Goal: Information Seeking & Learning: Learn about a topic

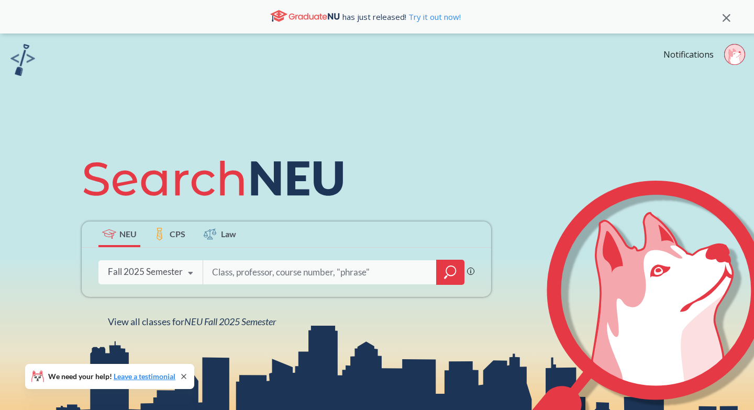
click at [455, 274] on icon "magnifying glass" at bounding box center [450, 272] width 13 height 15
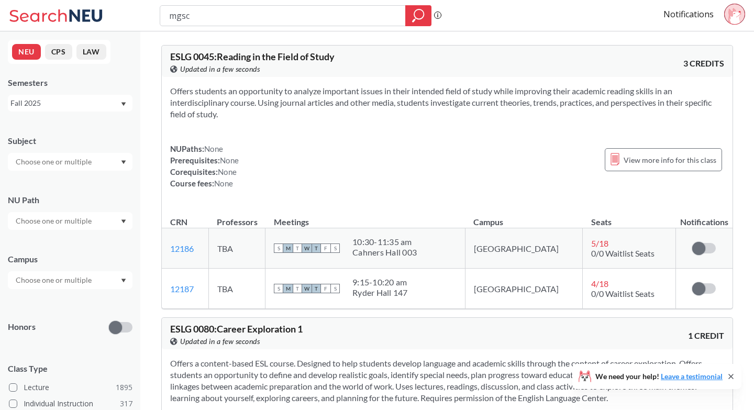
type input "mgsc"
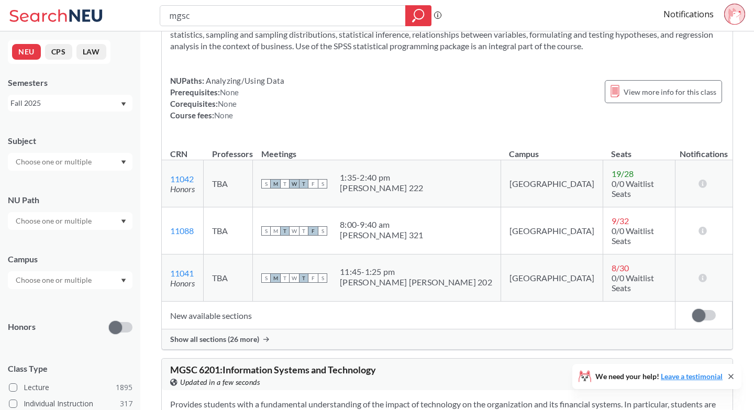
scroll to position [79, 0]
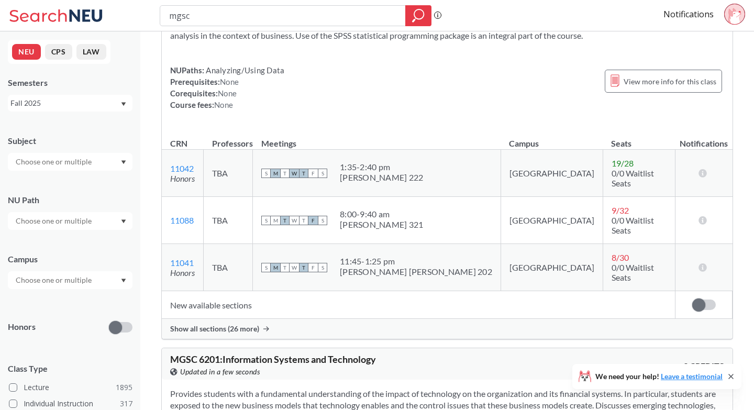
click at [222, 324] on span "Show all sections (26 more)" at bounding box center [214, 328] width 89 height 9
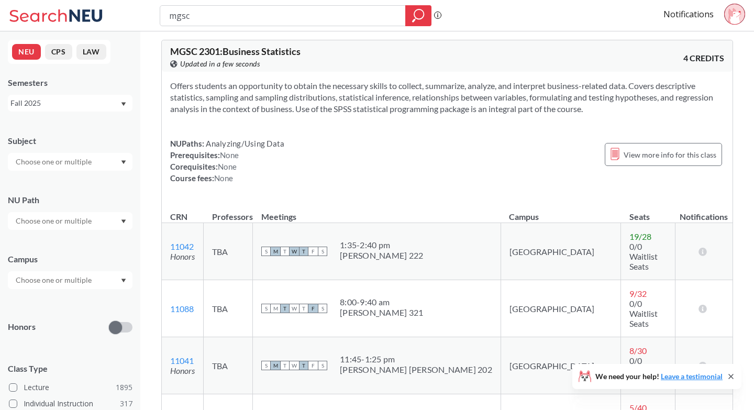
scroll to position [0, 0]
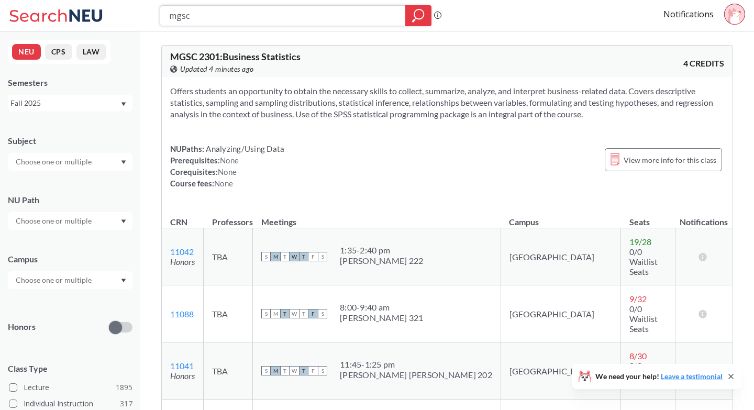
drag, startPoint x: 217, startPoint y: 20, endPoint x: 152, endPoint y: 20, distance: 65.4
click at [151, 20] on div "mgsc Phrase search guarantees the exact search appears in the results. Ex. If y…" at bounding box center [377, 15] width 754 height 31
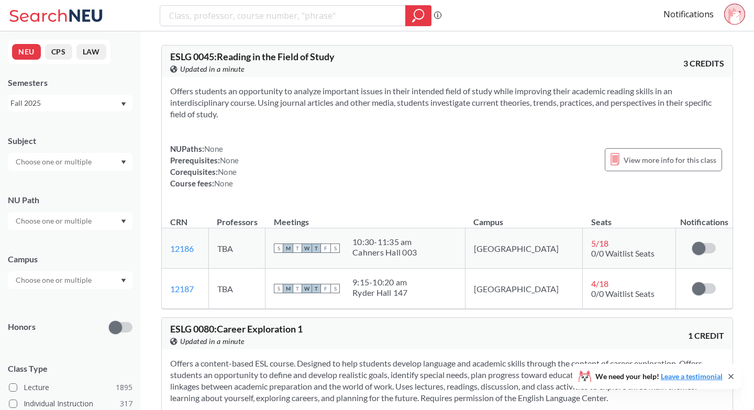
click at [97, 167] on div at bounding box center [70, 162] width 125 height 18
click at [118, 109] on div "Fall 2025" at bounding box center [70, 103] width 125 height 17
click at [88, 263] on div "Campus" at bounding box center [70, 259] width 125 height 12
click at [91, 227] on div at bounding box center [70, 221] width 125 height 18
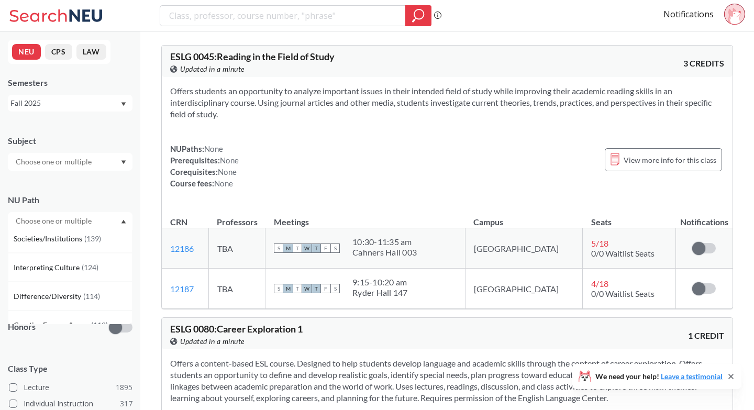
click at [91, 198] on div "NU Path" at bounding box center [70, 200] width 125 height 12
click at [79, 294] on div "Subject NU Path Campus Honors Class Type Lecture 1895 Individual Instruction 31…" at bounding box center [70, 362] width 125 height 475
click at [79, 282] on input "text" at bounding box center [54, 280] width 88 height 13
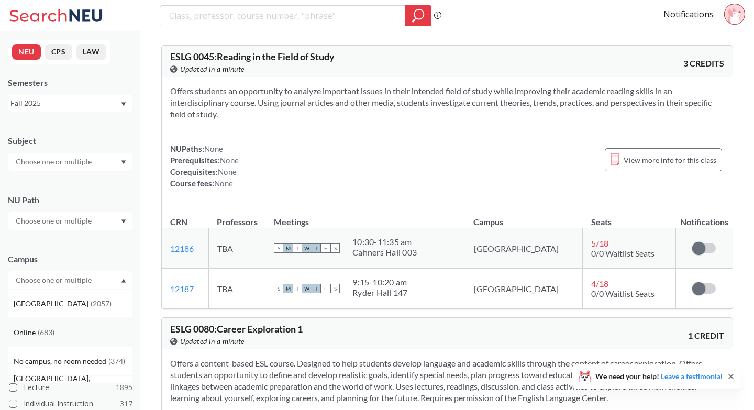
click at [71, 337] on div "Online ( 683 )" at bounding box center [73, 333] width 118 height 12
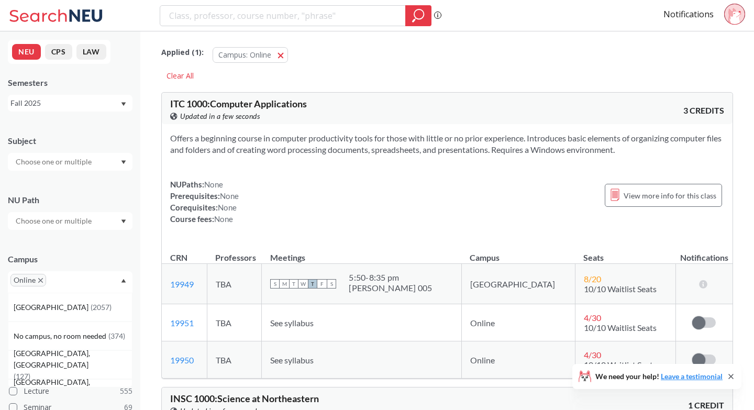
click at [95, 219] on div at bounding box center [70, 221] width 125 height 18
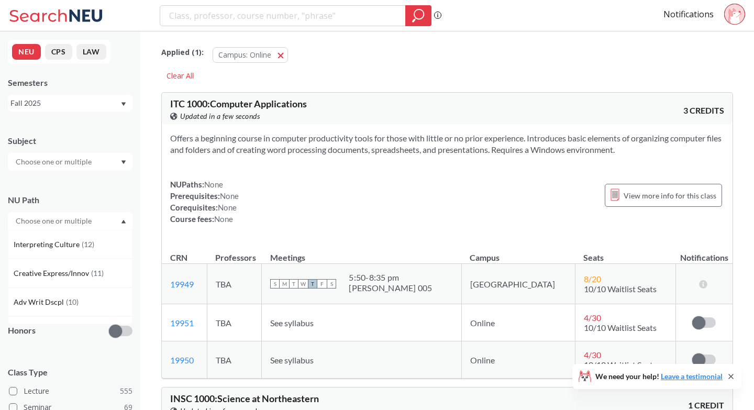
scroll to position [202, 0]
click at [86, 274] on span "( 10 )" at bounding box center [89, 272] width 13 height 9
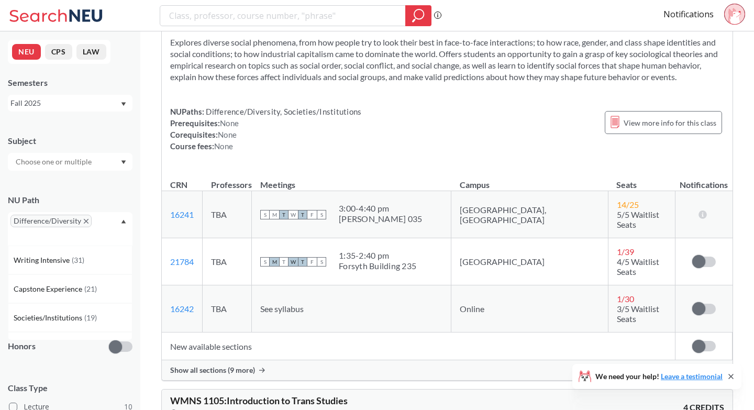
scroll to position [414, 0]
click at [199, 365] on span "Show all sections (9 more)" at bounding box center [212, 369] width 85 height 9
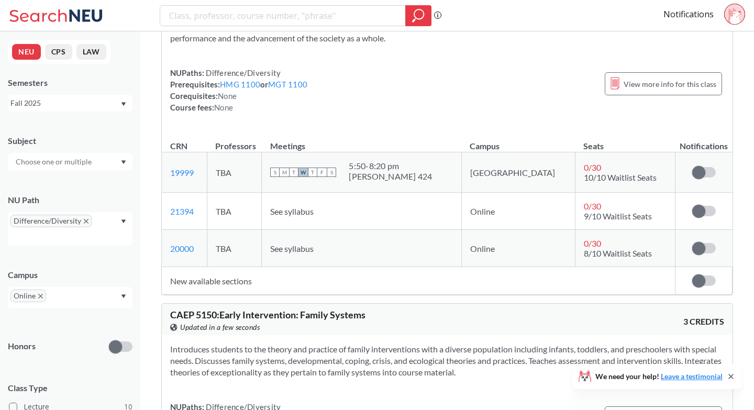
scroll to position [3268, 0]
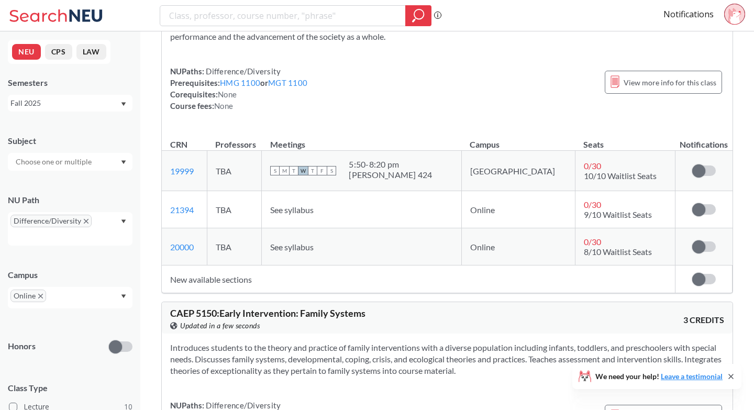
click at [86, 223] on icon "X to remove pill" at bounding box center [86, 221] width 5 height 5
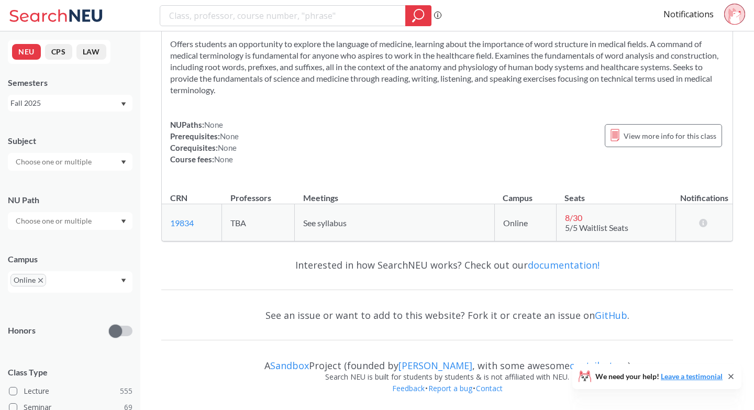
scroll to position [2737, 0]
click at [85, 216] on input "text" at bounding box center [54, 221] width 88 height 13
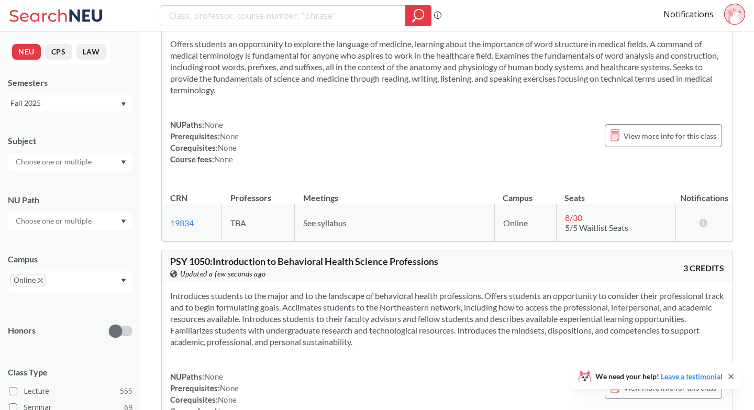
click at [85, 201] on div "NU Path" at bounding box center [70, 200] width 125 height 12
click at [417, 14] on icon "magnifying glass" at bounding box center [418, 15] width 13 height 15
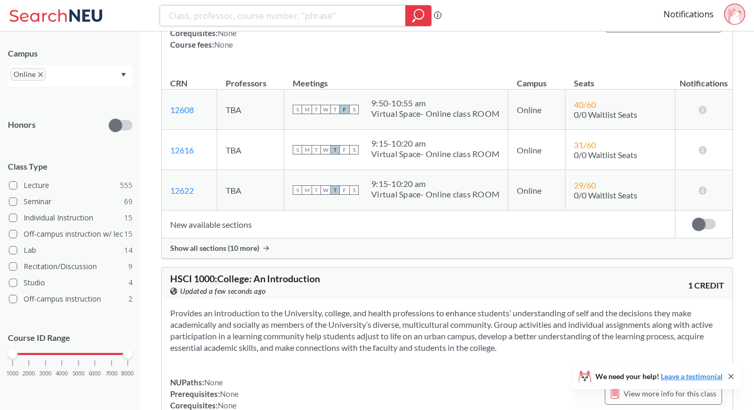
scroll to position [512, 0]
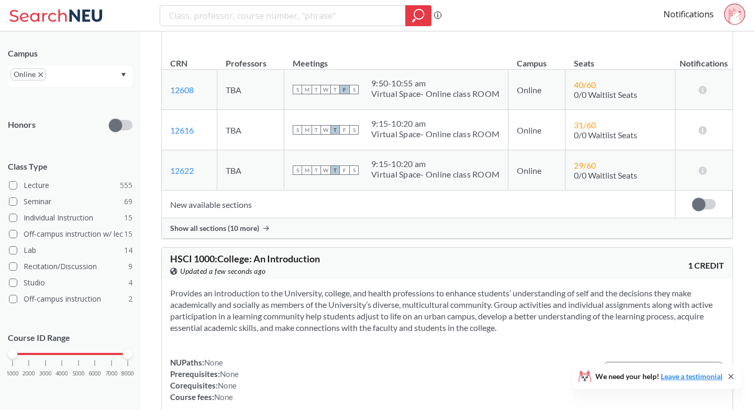
drag, startPoint x: 14, startPoint y: 354, endPoint x: 2, endPoint y: 363, distance: 15.4
click at [2, 363] on div "NEU CPS LAW Semesters Fall 2025 Subject NU Path Campus Online Honors Class Type…" at bounding box center [70, 220] width 140 height 378
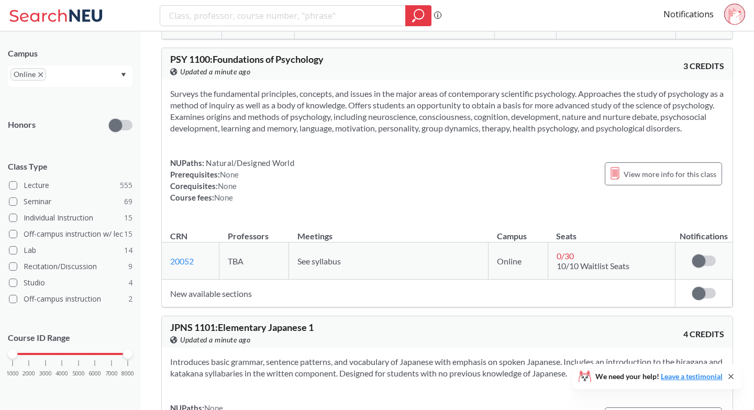
scroll to position [6356, 0]
